Goal: Task Accomplishment & Management: Manage account settings

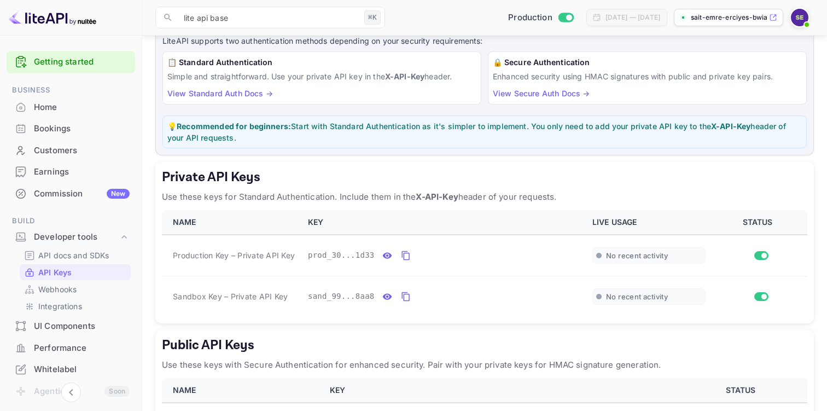
scroll to position [126, 0]
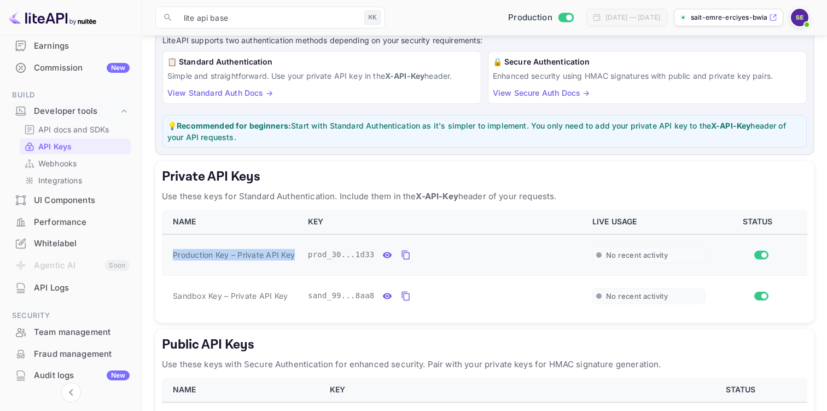
drag, startPoint x: 173, startPoint y: 252, endPoint x: 298, endPoint y: 260, distance: 124.9
click at [298, 260] on td "Production Key – Private API Key" at bounding box center [231, 255] width 139 height 42
copy span "Production Key – Private API Key"
click at [403, 257] on icon "private api keys table" at bounding box center [405, 254] width 8 height 9
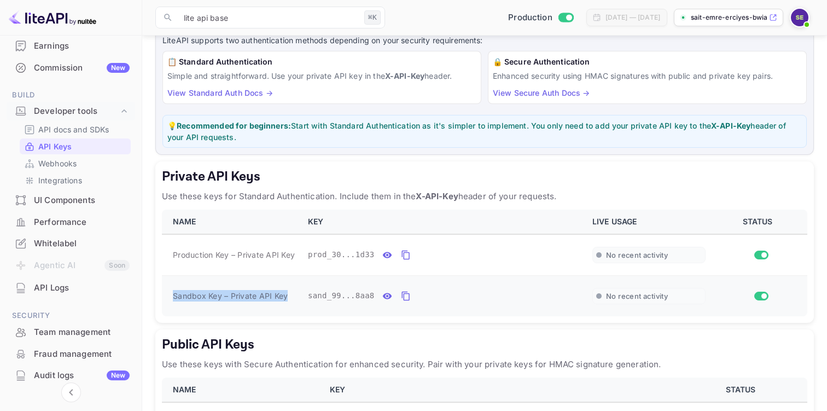
drag, startPoint x: 173, startPoint y: 295, endPoint x: 286, endPoint y: 298, distance: 112.7
click at [286, 298] on span "Sandbox Key – Private API Key" at bounding box center [230, 295] width 115 height 11
copy span "Sandbox Key – Private API Key"
click at [408, 292] on icon "private api keys table" at bounding box center [406, 295] width 10 height 13
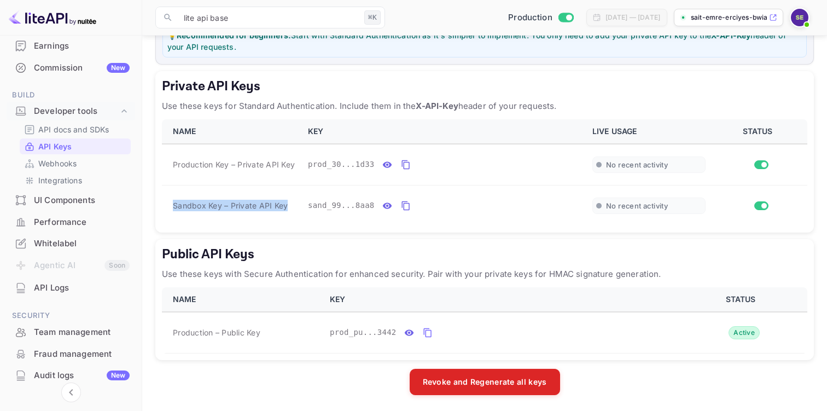
scroll to position [163, 0]
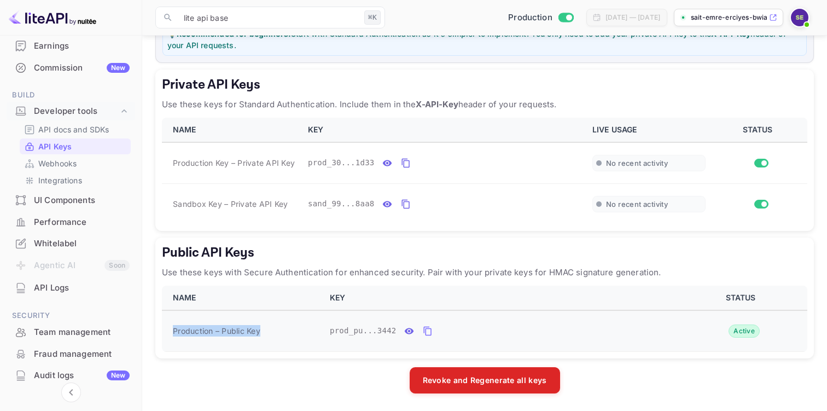
drag, startPoint x: 173, startPoint y: 330, endPoint x: 273, endPoint y: 335, distance: 100.2
click at [273, 335] on div "Production – Public Key" at bounding box center [245, 330] width 144 height 11
copy span "Production – Public Key"
click at [429, 333] on icon "public api keys table" at bounding box center [428, 330] width 10 height 13
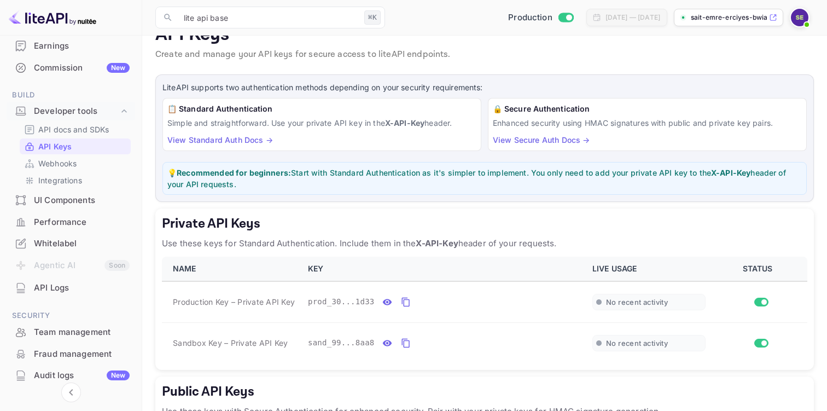
scroll to position [0, 0]
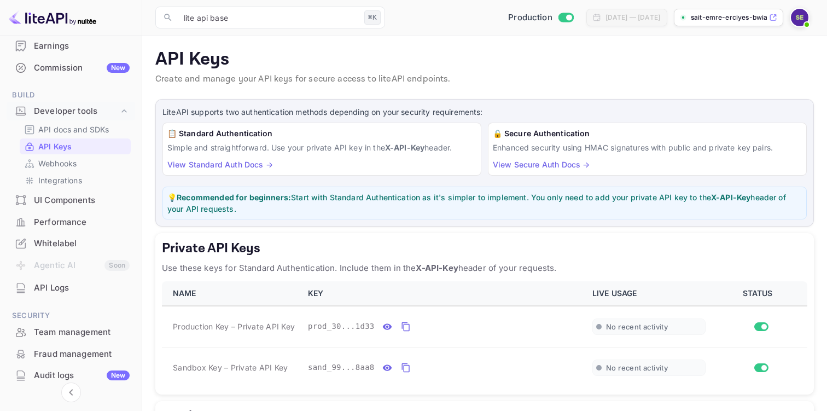
click at [40, 17] on img at bounding box center [52, 17] width 87 height 17
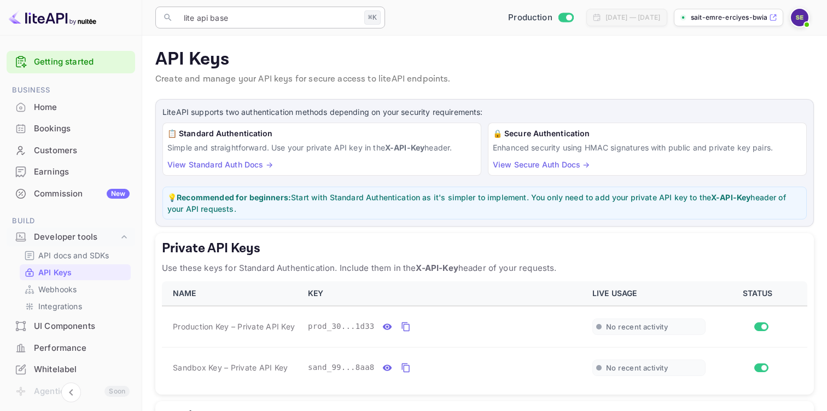
click at [290, 13] on input "lite api base" at bounding box center [268, 18] width 183 height 22
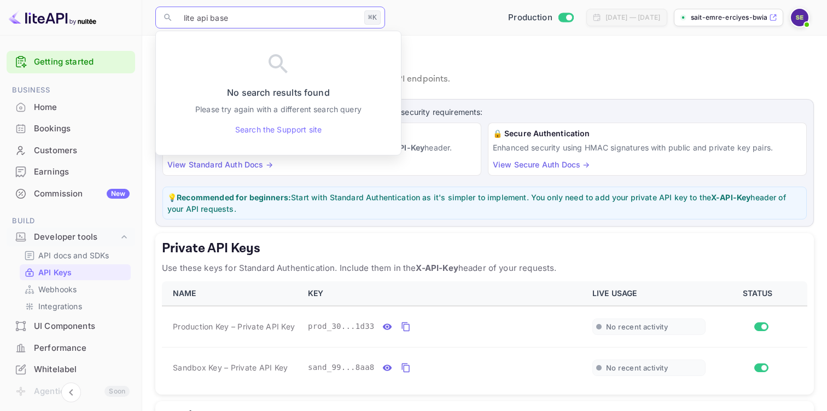
click at [290, 13] on input "lite api base" at bounding box center [268, 18] width 183 height 22
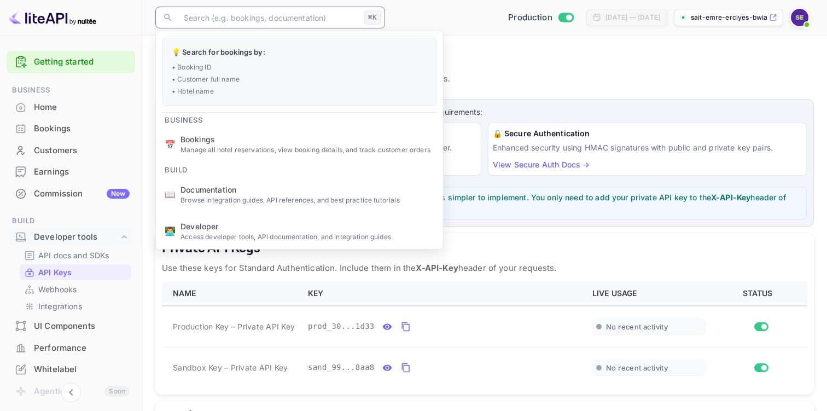
click at [537, 67] on p "API Keys" at bounding box center [484, 60] width 658 height 22
